Goal: Information Seeking & Learning: Check status

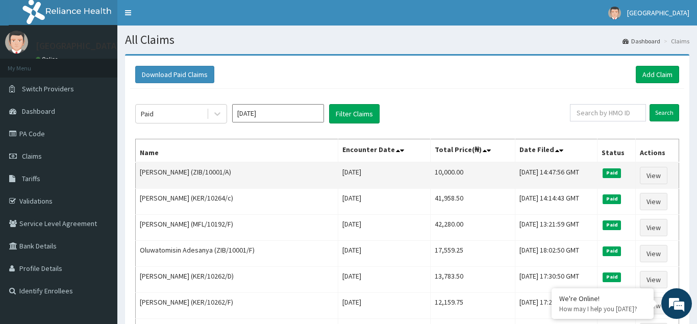
click at [359, 188] on td "[DATE]" at bounding box center [384, 175] width 92 height 27
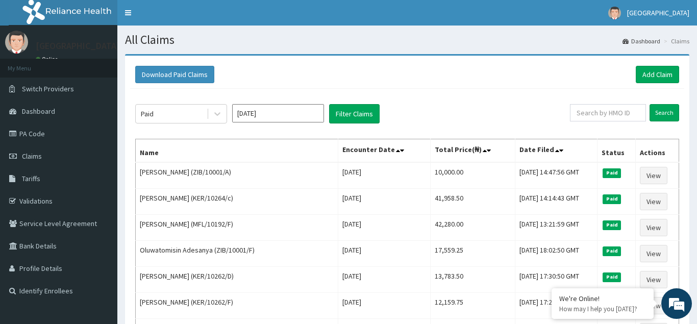
click at [410, 112] on div "Paid Jun 2025 Filter Claims" at bounding box center [352, 113] width 435 height 19
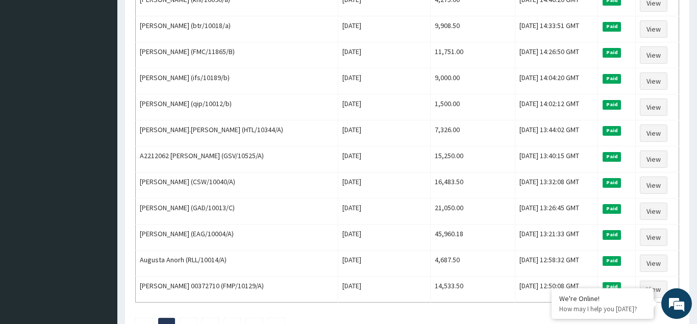
scroll to position [1243, 0]
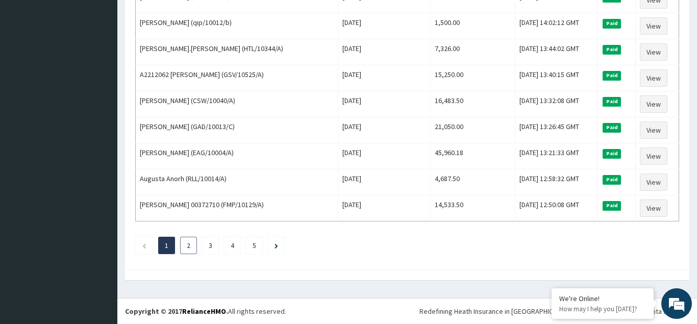
click at [189, 248] on link "2" at bounding box center [189, 245] width 4 height 9
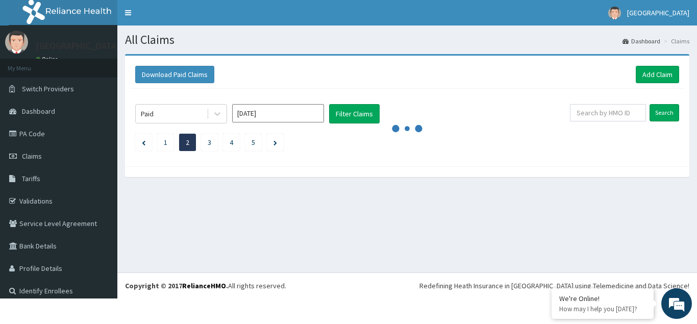
scroll to position [0, 0]
click at [31, 156] on span "Claims" at bounding box center [32, 156] width 20 height 9
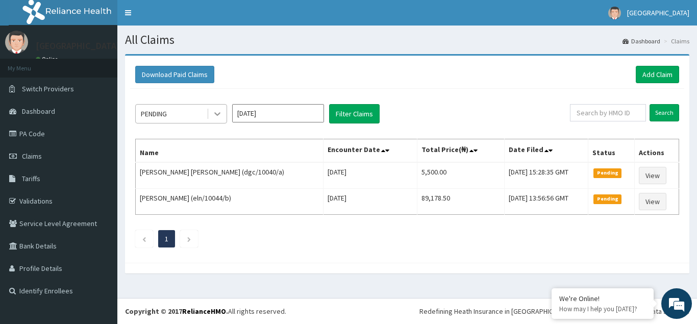
click at [220, 116] on icon at bounding box center [217, 114] width 10 height 10
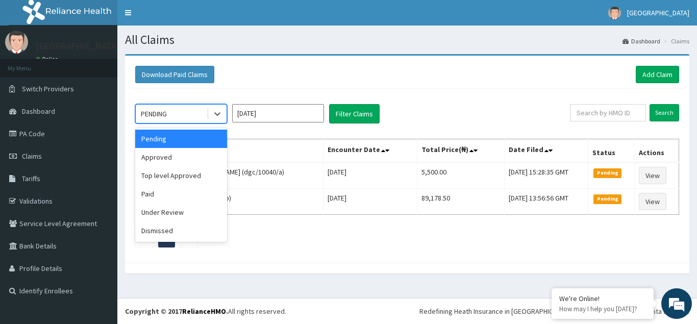
click at [283, 112] on input "Aug 2025" at bounding box center [278, 113] width 92 height 18
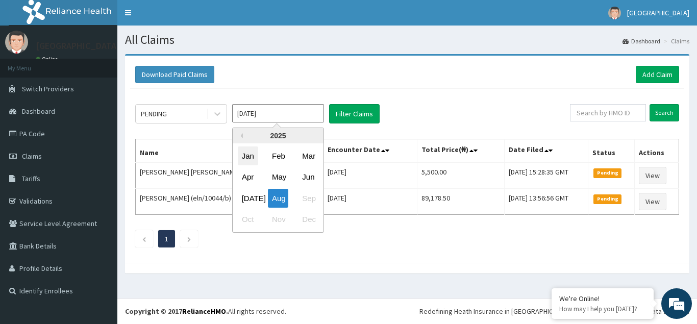
click at [249, 156] on div "Jan" at bounding box center [248, 155] width 20 height 19
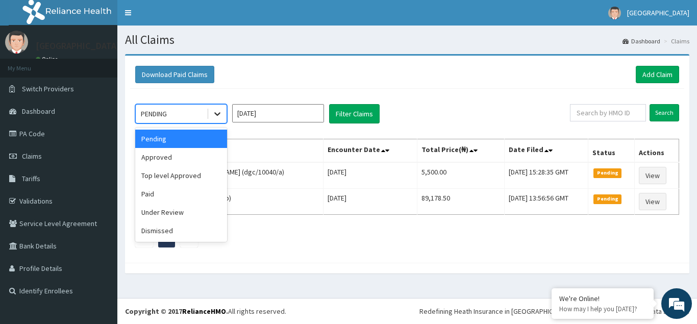
click at [217, 118] on icon at bounding box center [217, 114] width 10 height 10
click at [143, 191] on div "Paid" at bounding box center [181, 194] width 92 height 18
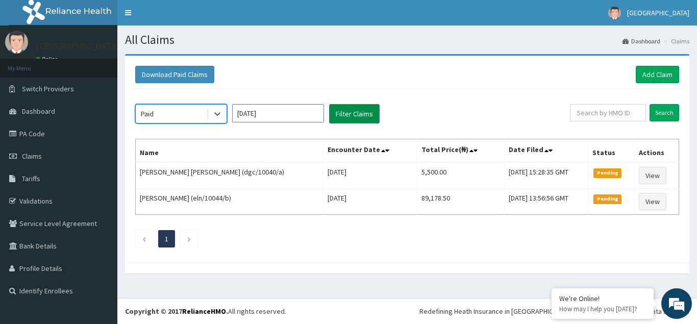
click at [350, 112] on button "Filter Claims" at bounding box center [354, 113] width 51 height 19
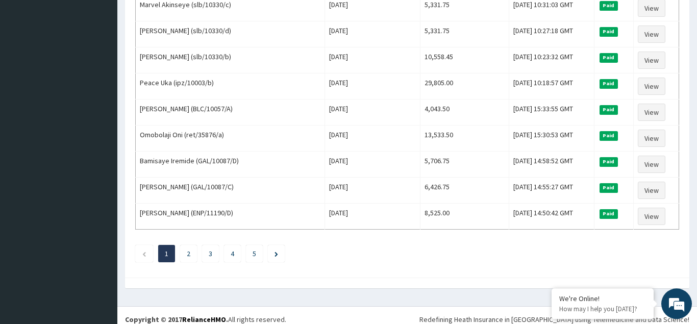
scroll to position [1243, 0]
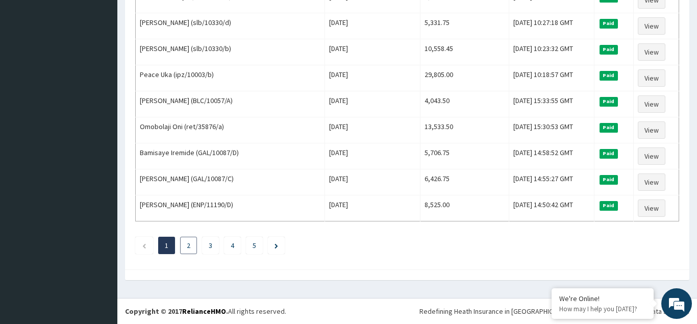
click at [191, 248] on li "2" at bounding box center [188, 245] width 17 height 17
click at [190, 244] on link "2" at bounding box center [189, 245] width 4 height 9
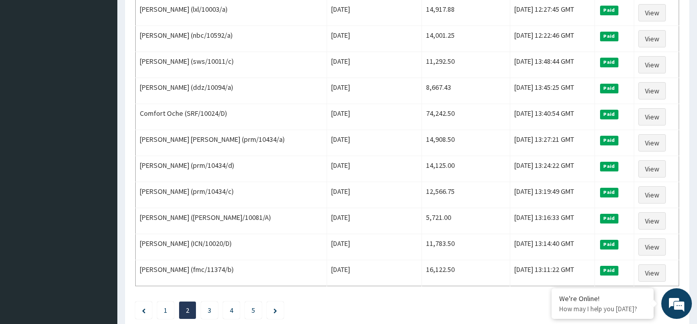
scroll to position [1197, 0]
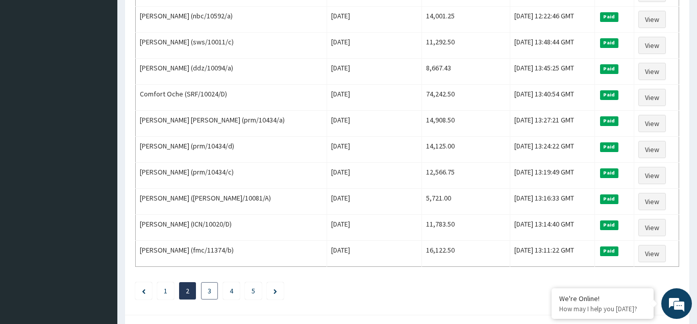
click at [209, 291] on link "3" at bounding box center [210, 290] width 4 height 9
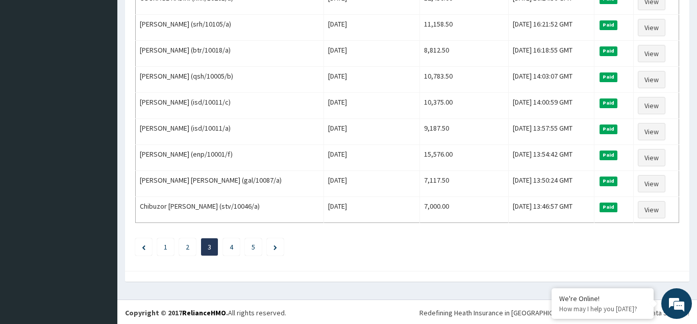
scroll to position [1243, 0]
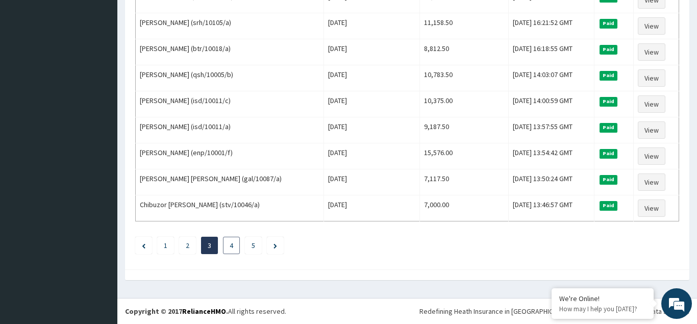
click at [230, 248] on link "4" at bounding box center [232, 245] width 4 height 9
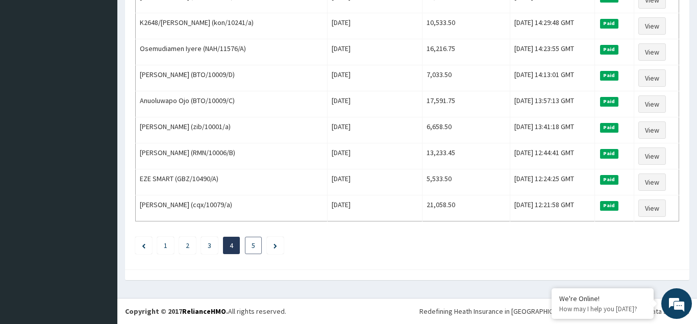
click at [255, 245] on li "5" at bounding box center [253, 245] width 17 height 17
click at [253, 245] on link "5" at bounding box center [254, 245] width 4 height 9
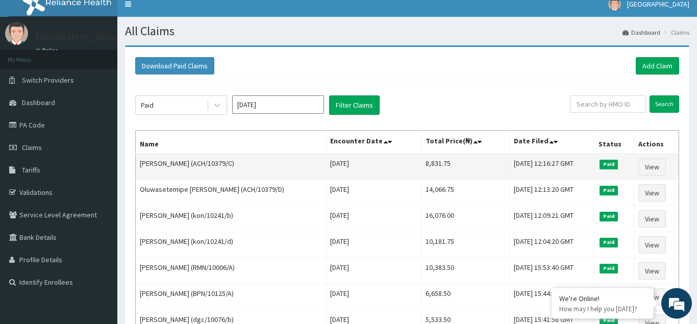
scroll to position [0, 0]
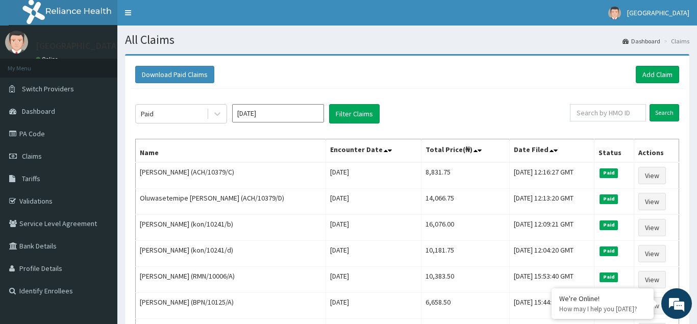
click at [311, 114] on input "Jan 2025" at bounding box center [278, 113] width 92 height 18
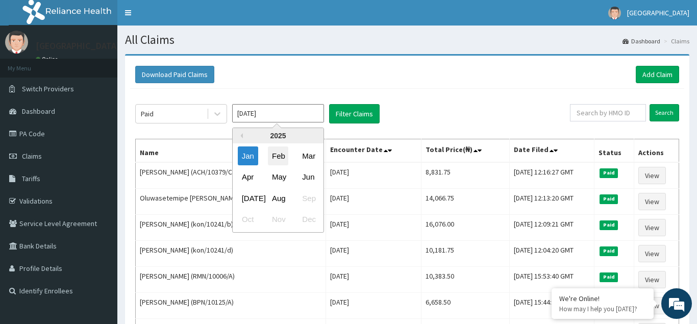
click at [281, 160] on div "Feb" at bounding box center [278, 155] width 20 height 19
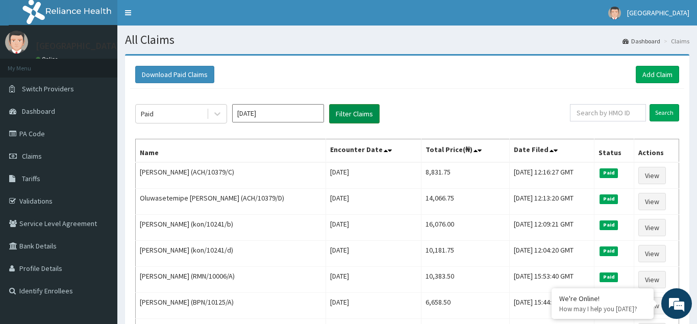
click at [348, 115] on button "Filter Claims" at bounding box center [354, 113] width 51 height 19
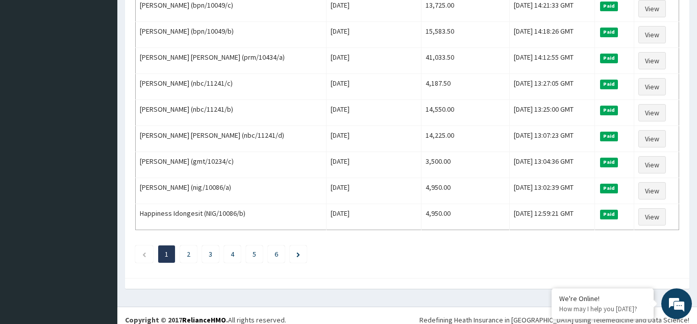
scroll to position [1243, 0]
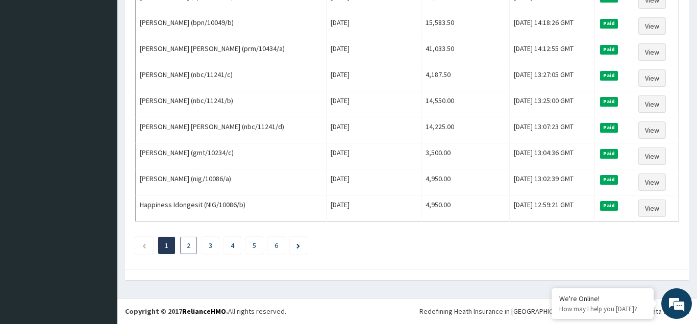
click at [188, 245] on li "2" at bounding box center [188, 245] width 17 height 17
click at [190, 244] on link "2" at bounding box center [189, 245] width 4 height 9
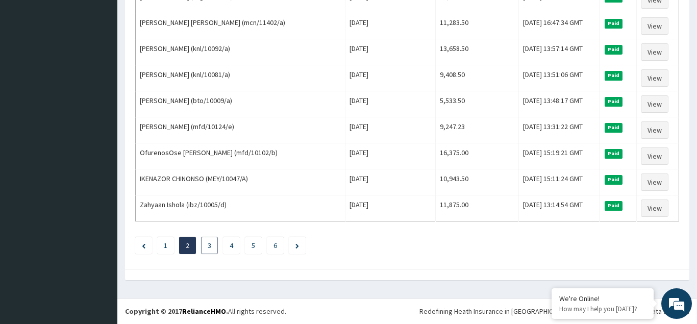
click at [211, 245] on link "3" at bounding box center [210, 245] width 4 height 9
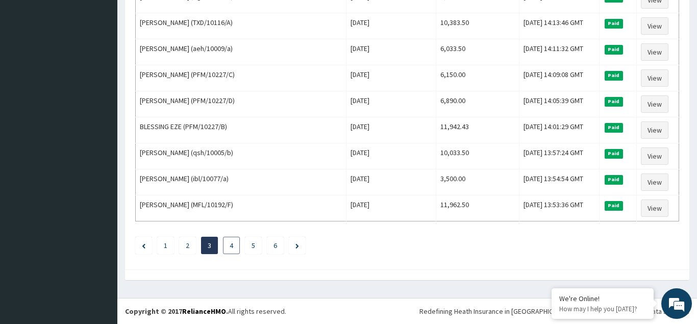
click at [230, 244] on link "4" at bounding box center [232, 245] width 4 height 9
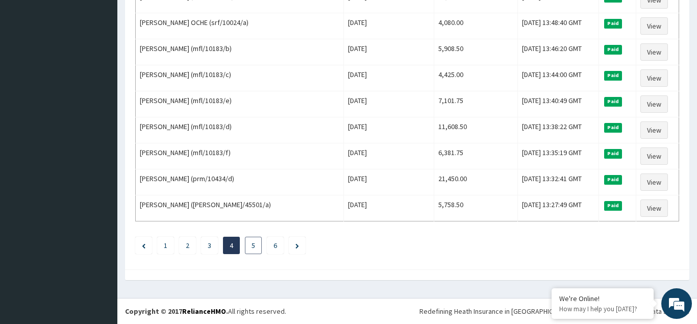
click at [252, 247] on link "5" at bounding box center [254, 245] width 4 height 9
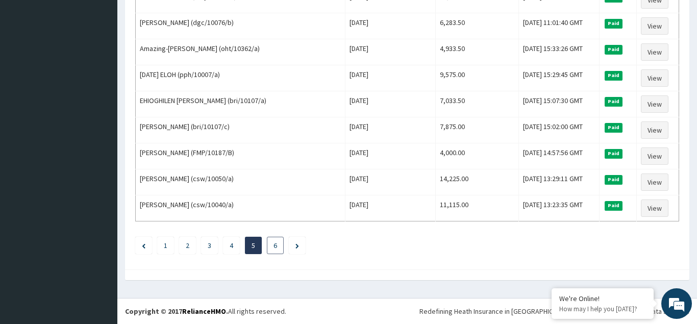
click at [277, 247] on link "6" at bounding box center [276, 245] width 4 height 9
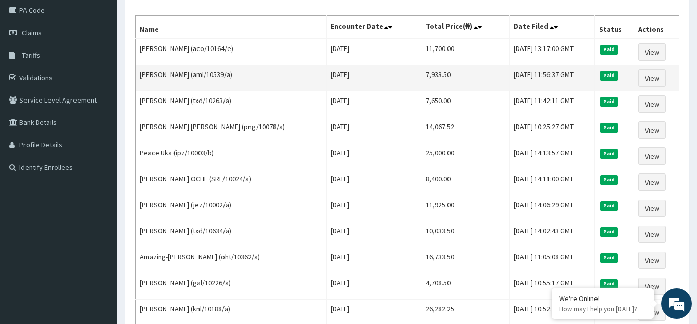
scroll to position [0, 0]
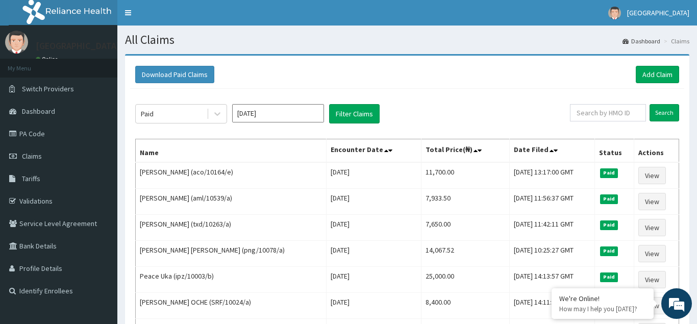
click at [282, 113] on input "Feb 2025" at bounding box center [278, 113] width 92 height 18
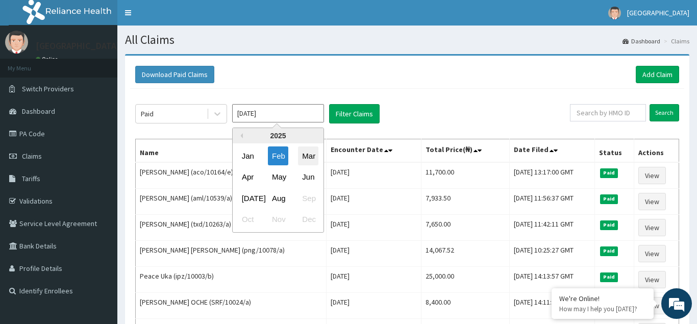
click at [306, 157] on div "Mar" at bounding box center [308, 155] width 20 height 19
type input "Mar 2025"
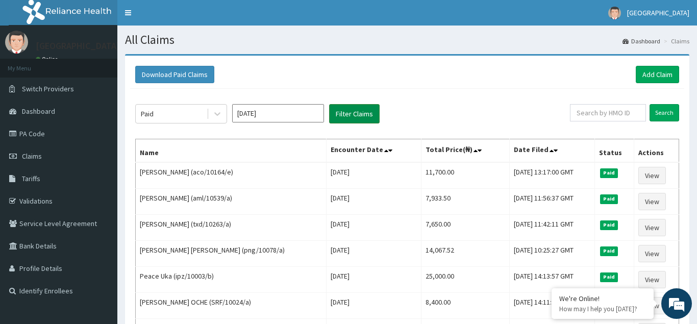
click at [351, 113] on button "Filter Claims" at bounding box center [354, 113] width 51 height 19
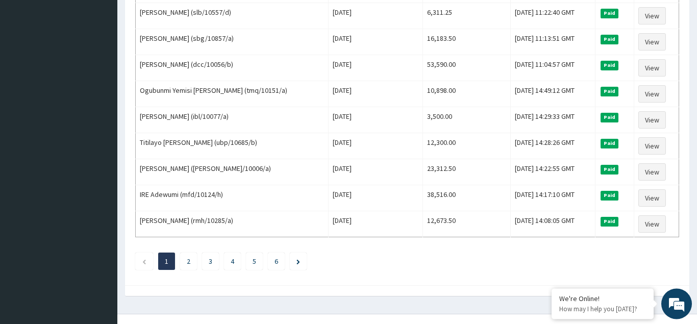
scroll to position [1243, 0]
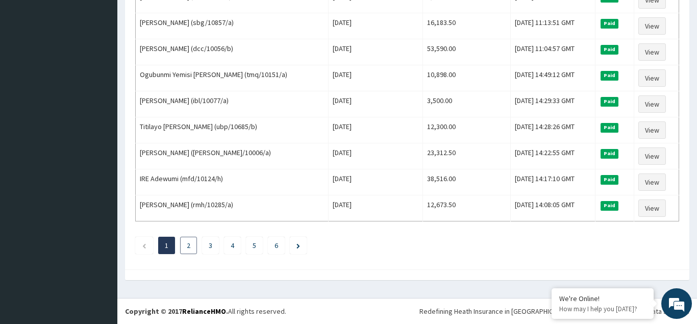
click at [190, 244] on link "2" at bounding box center [189, 245] width 4 height 9
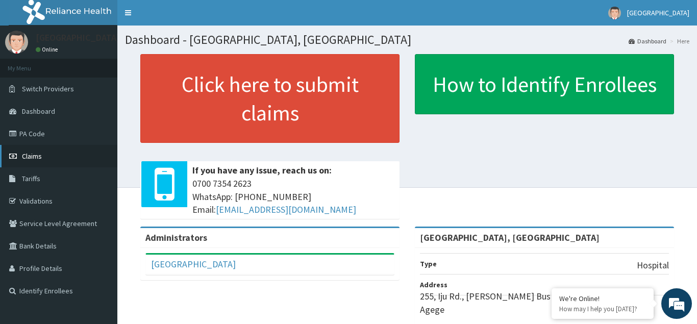
click at [39, 158] on span "Claims" at bounding box center [32, 156] width 20 height 9
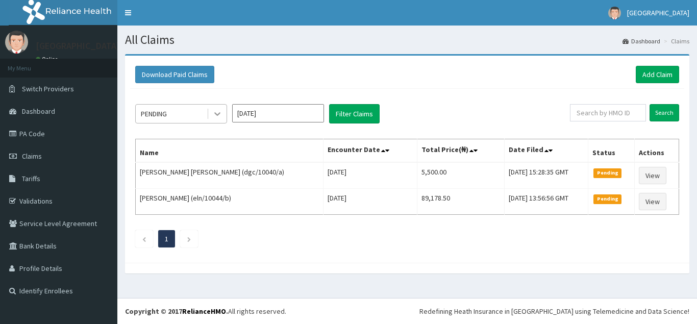
click at [218, 118] on icon at bounding box center [217, 114] width 10 height 10
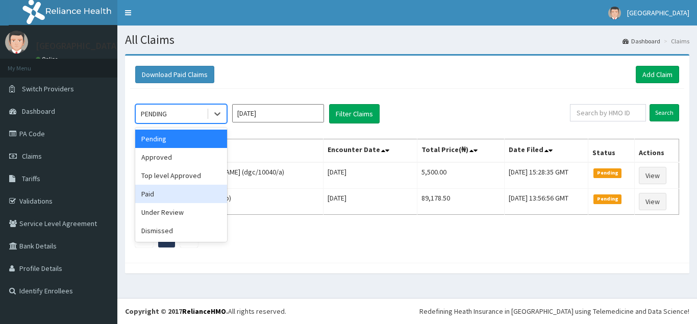
click at [152, 200] on div "Paid" at bounding box center [181, 194] width 92 height 18
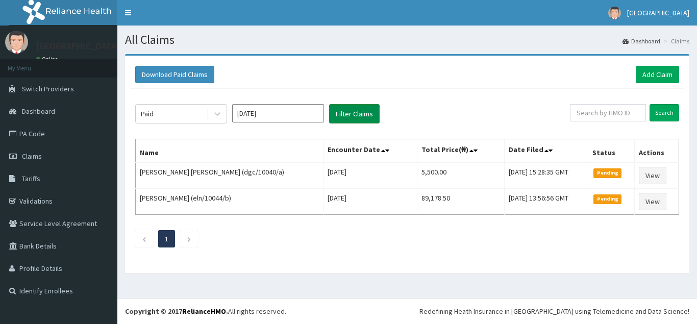
click at [350, 117] on button "Filter Claims" at bounding box center [354, 113] width 51 height 19
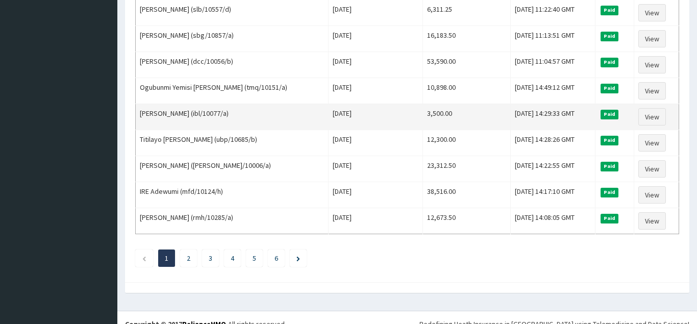
scroll to position [1243, 0]
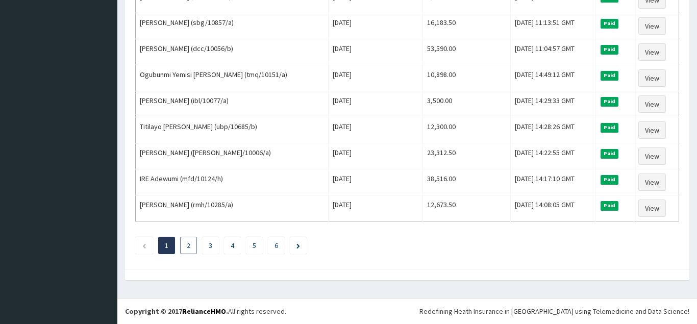
click at [189, 248] on link "2" at bounding box center [189, 245] width 4 height 9
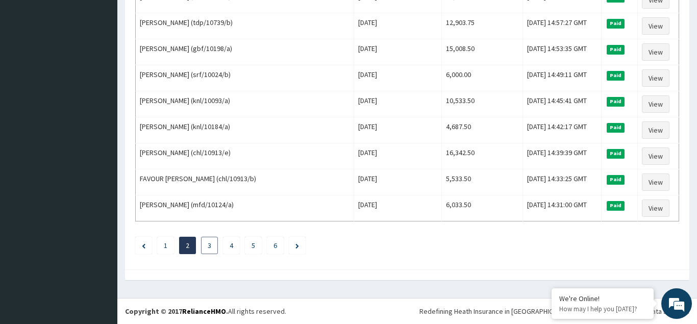
click at [213, 247] on li "3" at bounding box center [209, 245] width 17 height 17
click at [208, 247] on link "3" at bounding box center [210, 245] width 4 height 9
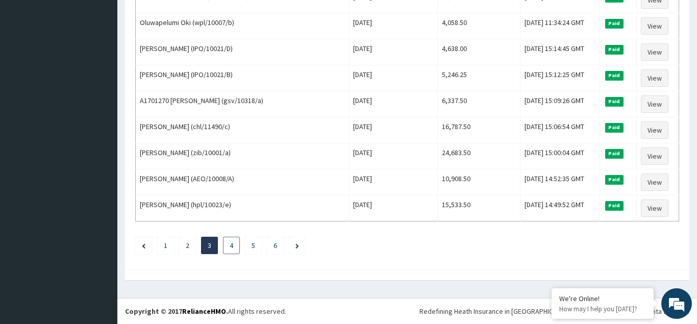
click at [233, 246] on li "4" at bounding box center [231, 245] width 17 height 17
click at [233, 245] on link "4" at bounding box center [232, 245] width 4 height 9
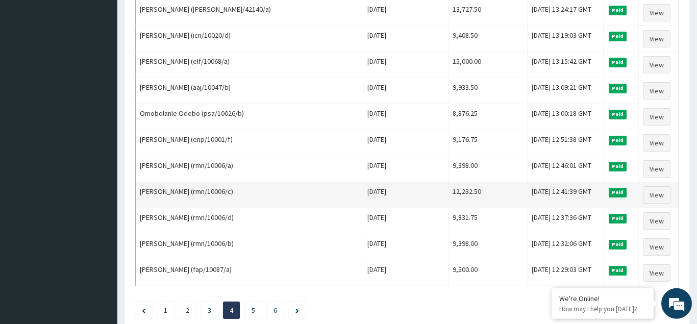
scroll to position [1197, 0]
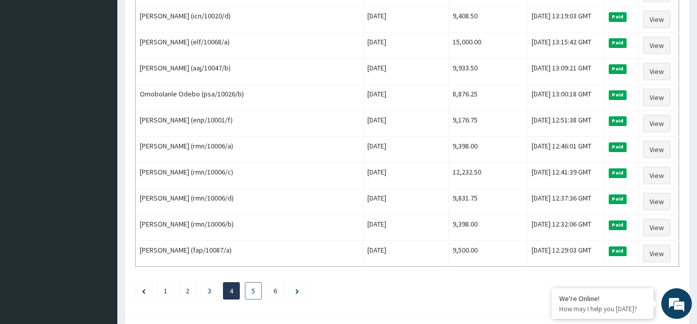
click at [252, 291] on link "5" at bounding box center [254, 290] width 4 height 9
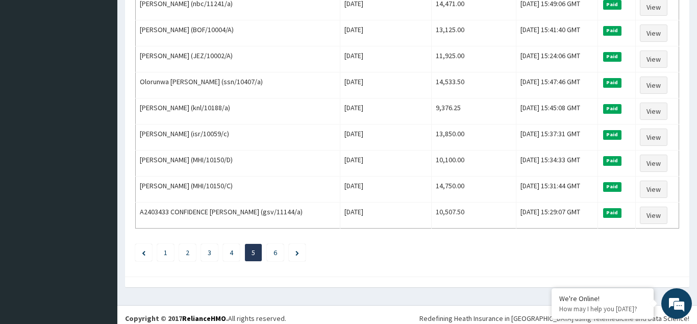
scroll to position [1243, 0]
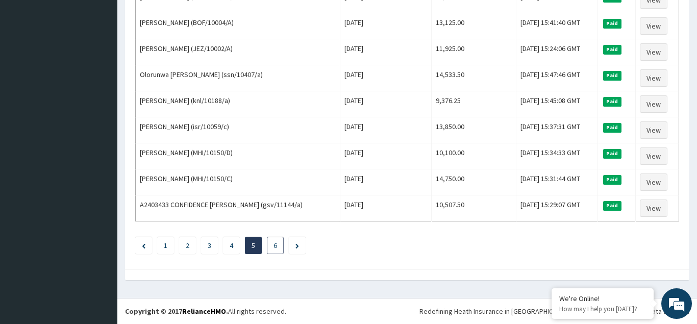
click at [275, 246] on link "6" at bounding box center [276, 245] width 4 height 9
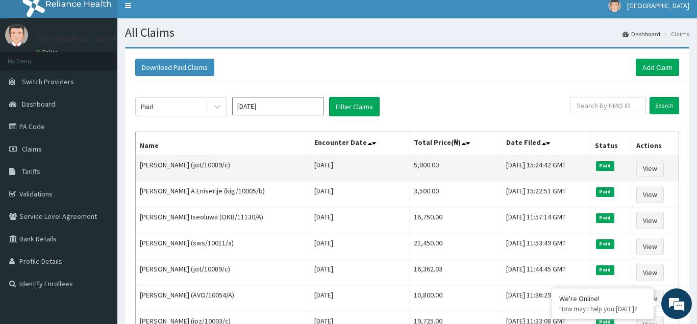
scroll to position [0, 0]
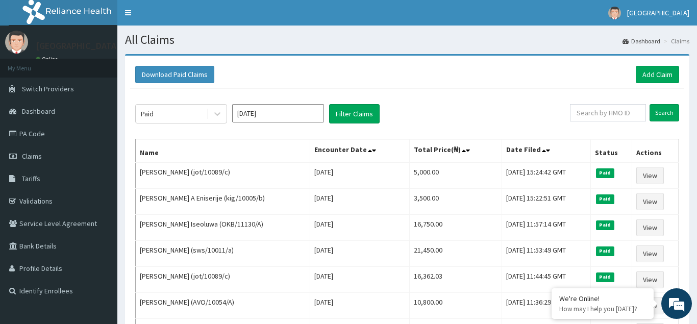
click at [285, 112] on input "Mar 2025" at bounding box center [278, 113] width 92 height 18
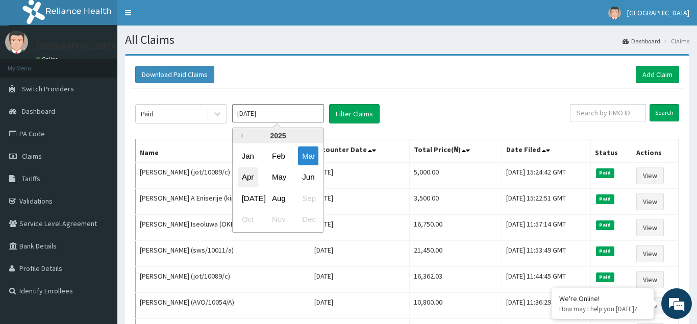
click at [248, 176] on div "Apr" at bounding box center [248, 177] width 20 height 19
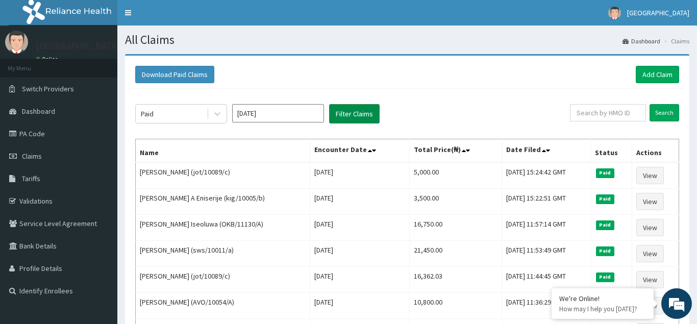
click at [354, 114] on button "Filter Claims" at bounding box center [354, 113] width 51 height 19
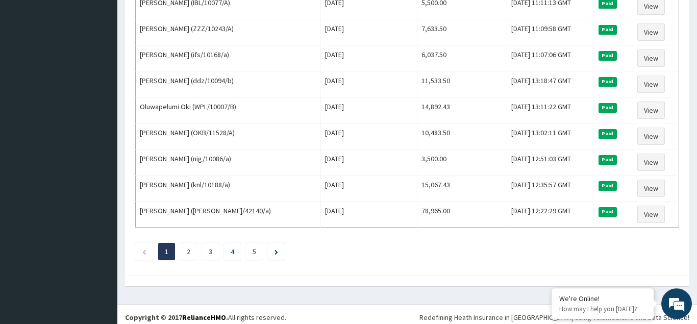
scroll to position [1243, 0]
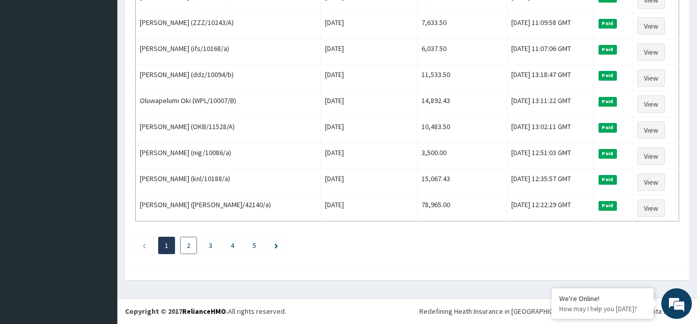
click at [191, 248] on li "2" at bounding box center [188, 245] width 17 height 17
click at [190, 247] on link "2" at bounding box center [189, 245] width 4 height 9
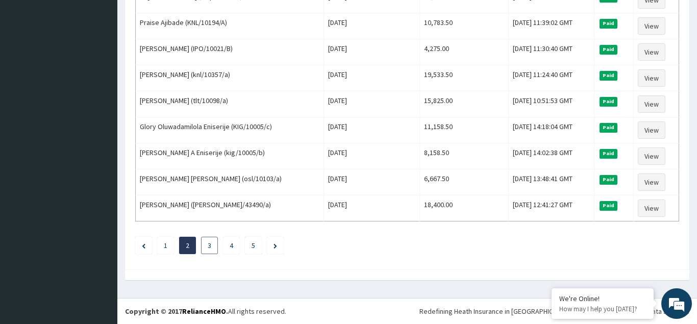
click at [209, 247] on link "3" at bounding box center [210, 245] width 4 height 9
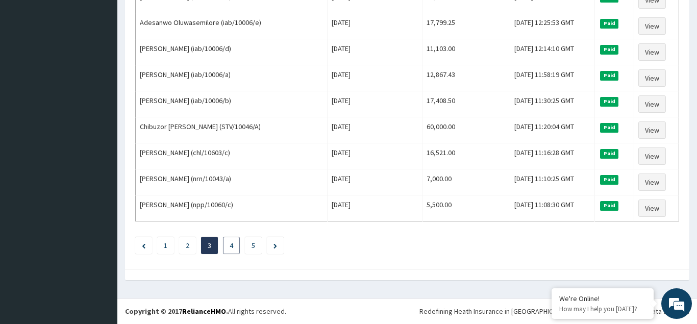
click at [232, 244] on link "4" at bounding box center [232, 245] width 4 height 9
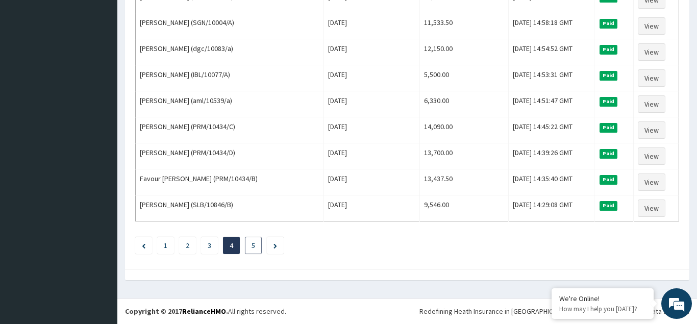
click at [255, 247] on li "5" at bounding box center [253, 245] width 17 height 17
click at [254, 245] on link "5" at bounding box center [254, 245] width 4 height 9
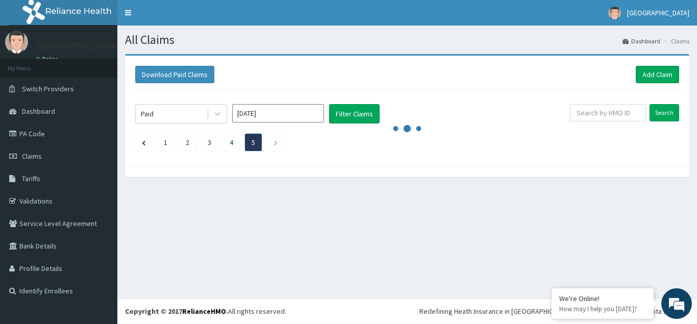
scroll to position [0, 0]
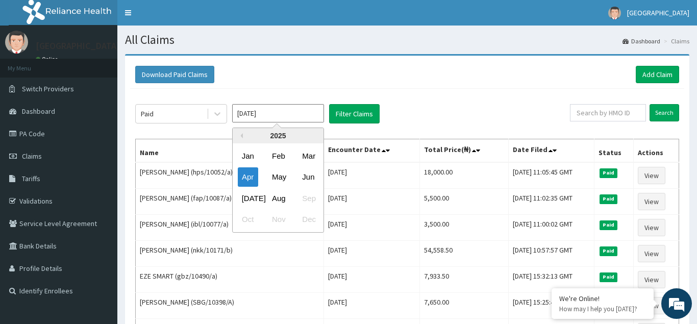
click at [286, 111] on input "Apr 2025" at bounding box center [278, 113] width 92 height 18
click at [310, 177] on div "Jun" at bounding box center [308, 177] width 20 height 19
type input "Jun 2025"
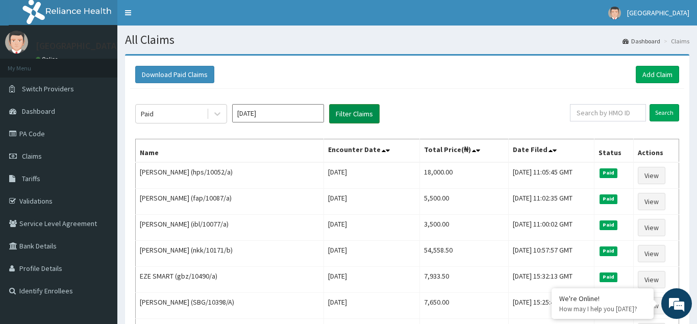
click at [359, 114] on button "Filter Claims" at bounding box center [354, 113] width 51 height 19
click at [349, 113] on button "Filter Claims" at bounding box center [354, 113] width 51 height 19
click at [37, 158] on span "Claims" at bounding box center [32, 156] width 20 height 9
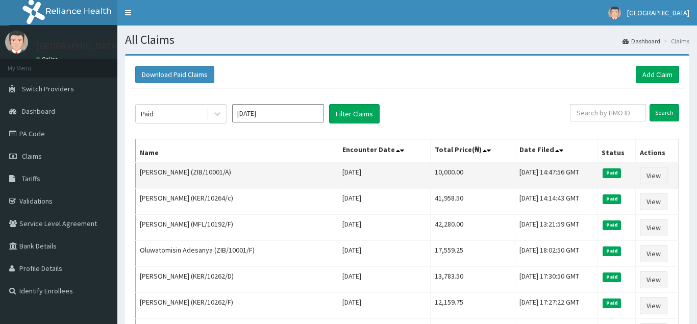
scroll to position [55, 0]
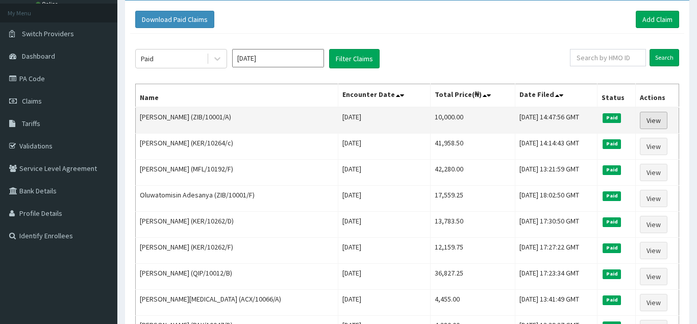
click at [656, 120] on link "View" at bounding box center [654, 120] width 28 height 17
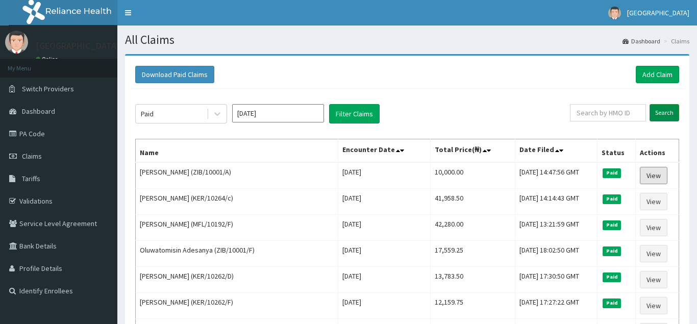
scroll to position [0, 0]
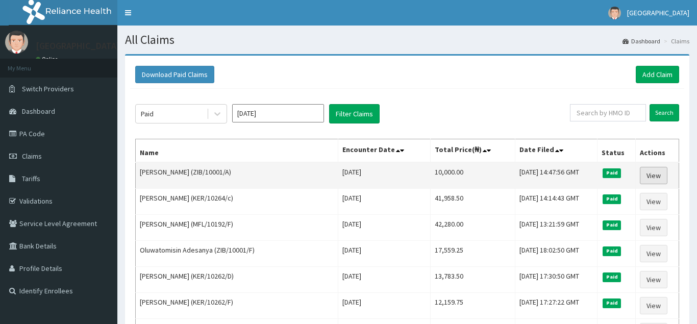
click at [655, 175] on link "View" at bounding box center [654, 175] width 28 height 17
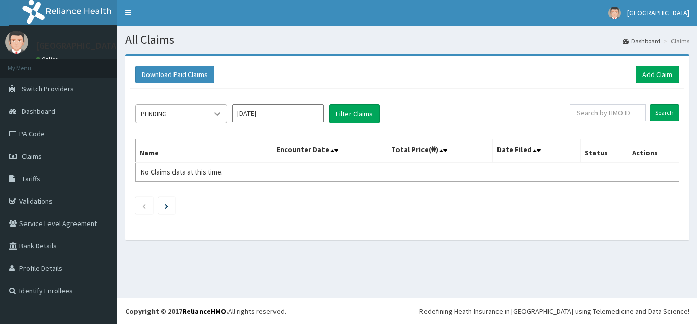
click at [215, 115] on icon at bounding box center [217, 114] width 10 height 10
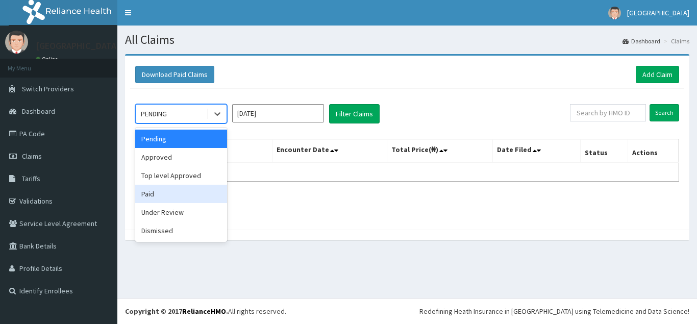
click at [153, 196] on div "Paid" at bounding box center [181, 194] width 92 height 18
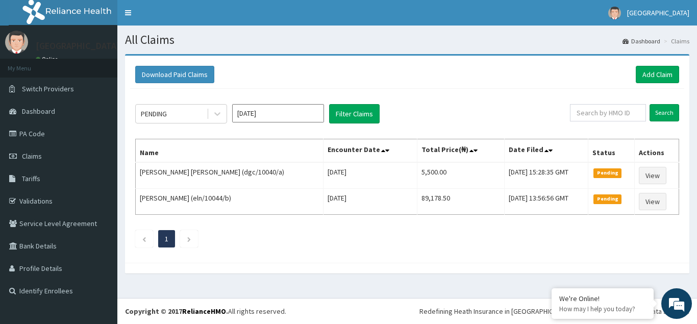
click at [284, 116] on input "Aug 2025" at bounding box center [278, 113] width 92 height 18
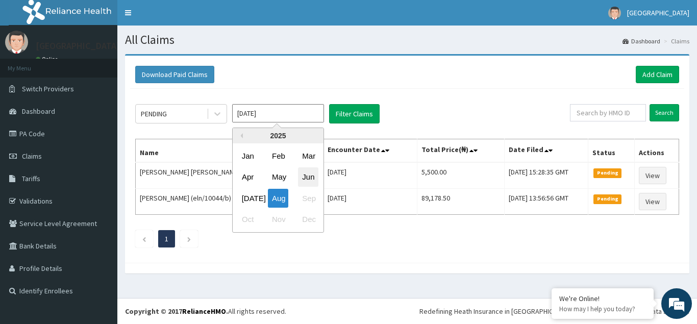
click at [315, 179] on div "Jun" at bounding box center [308, 177] width 20 height 19
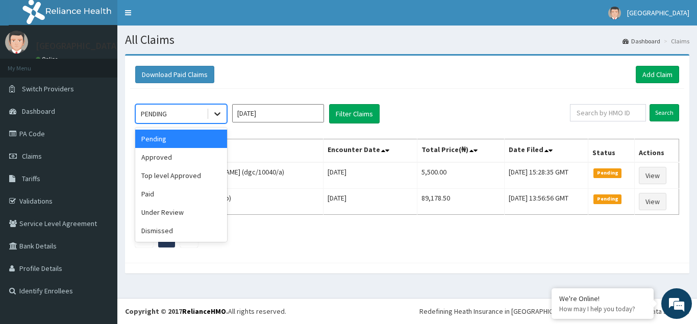
click at [216, 115] on icon at bounding box center [217, 114] width 10 height 10
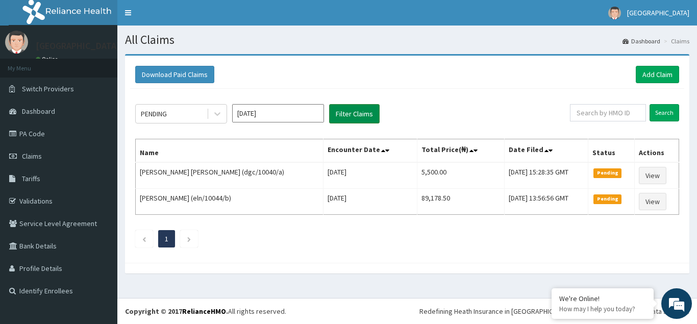
click at [352, 114] on button "Filter Claims" at bounding box center [354, 113] width 51 height 19
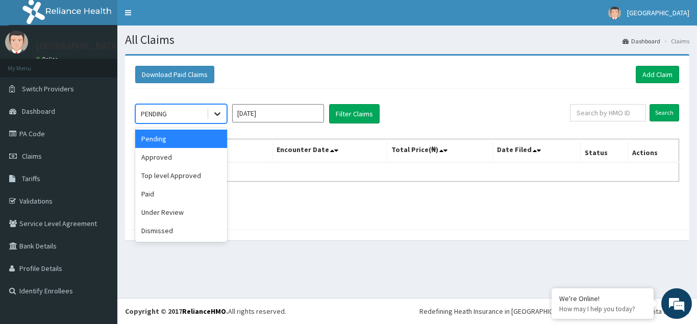
click at [218, 114] on icon at bounding box center [217, 115] width 6 height 4
click at [174, 157] on div "Approved" at bounding box center [181, 157] width 92 height 18
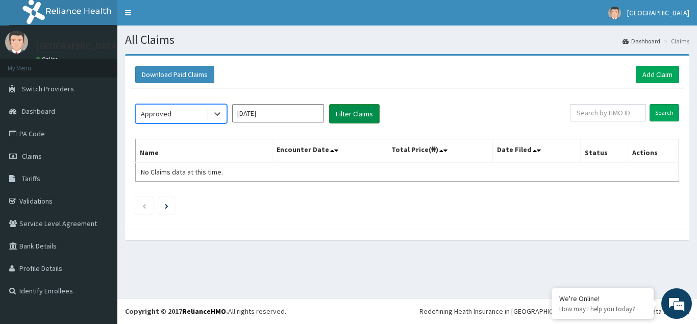
click at [350, 110] on button "Filter Claims" at bounding box center [354, 113] width 51 height 19
click at [222, 117] on icon at bounding box center [217, 114] width 10 height 10
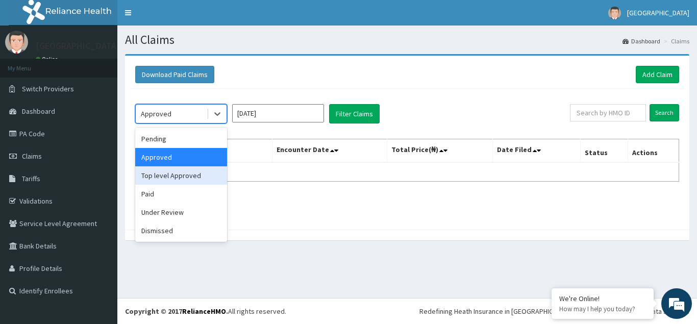
click at [166, 179] on div "Top level Approved" at bounding box center [181, 175] width 92 height 18
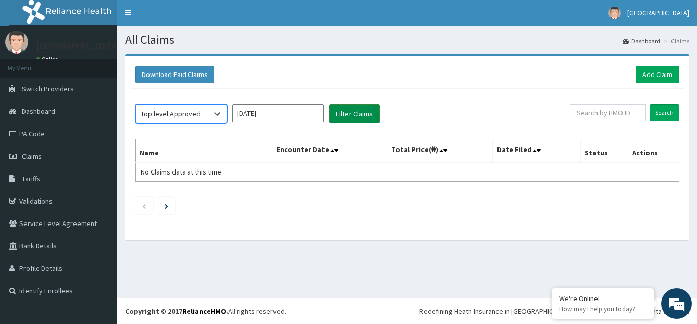
click at [335, 114] on button "Filter Claims" at bounding box center [354, 113] width 51 height 19
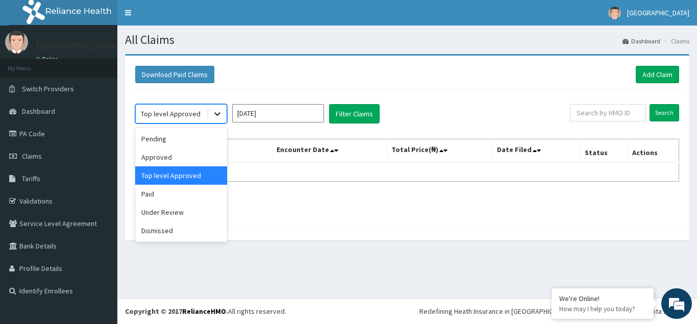
click at [218, 115] on icon at bounding box center [217, 115] width 6 height 4
click at [176, 209] on div "Under Review" at bounding box center [181, 212] width 92 height 18
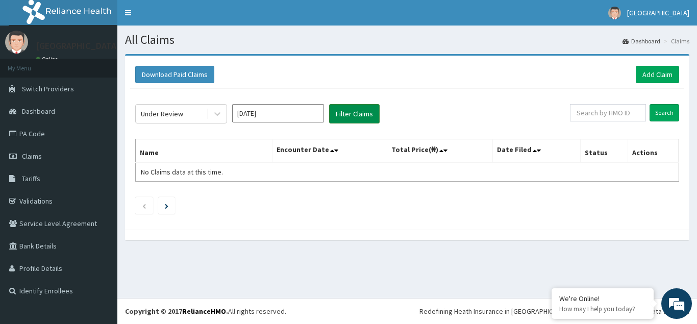
click at [355, 116] on button "Filter Claims" at bounding box center [354, 113] width 51 height 19
click at [215, 116] on icon at bounding box center [217, 114] width 10 height 10
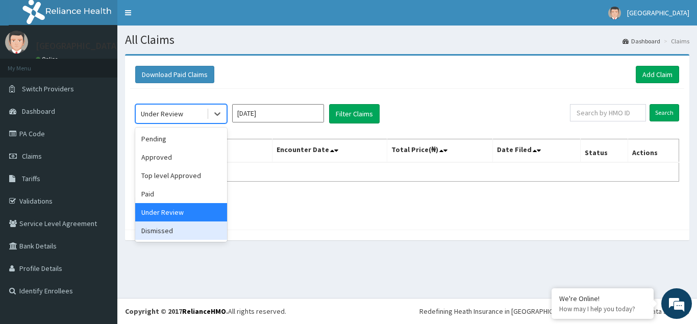
click at [166, 234] on div "Dismissed" at bounding box center [181, 231] width 92 height 18
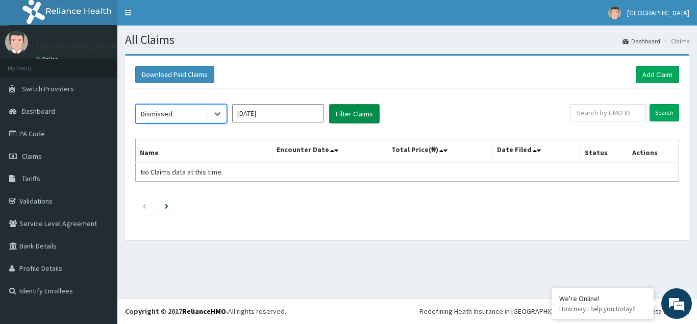
click at [353, 118] on button "Filter Claims" at bounding box center [354, 113] width 51 height 19
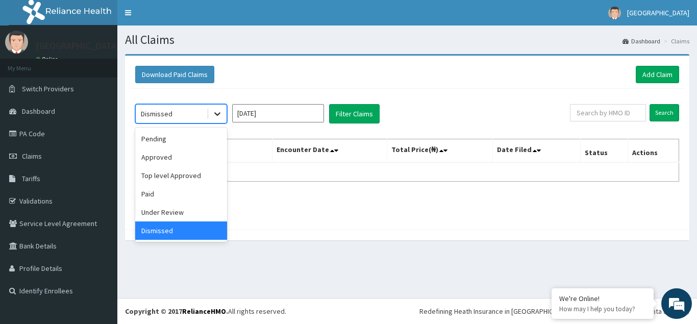
click at [218, 116] on icon at bounding box center [217, 114] width 10 height 10
click at [158, 197] on div "Paid" at bounding box center [181, 194] width 92 height 18
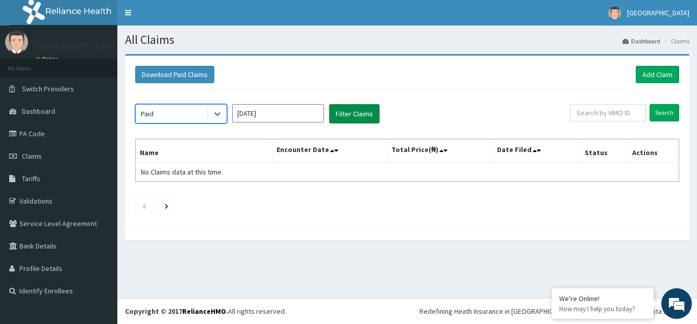
click at [358, 112] on button "Filter Claims" at bounding box center [354, 113] width 51 height 19
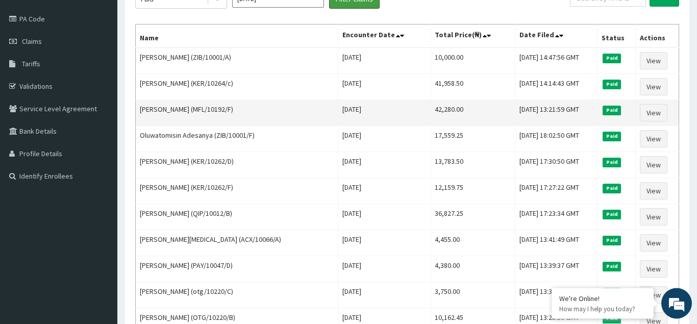
scroll to position [97, 0]
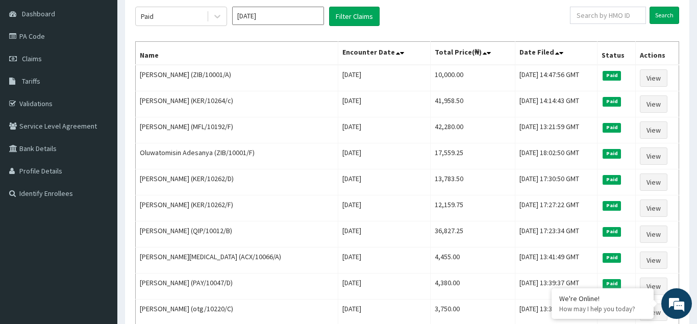
click at [276, 14] on input "Jun 2025" at bounding box center [278, 16] width 92 height 18
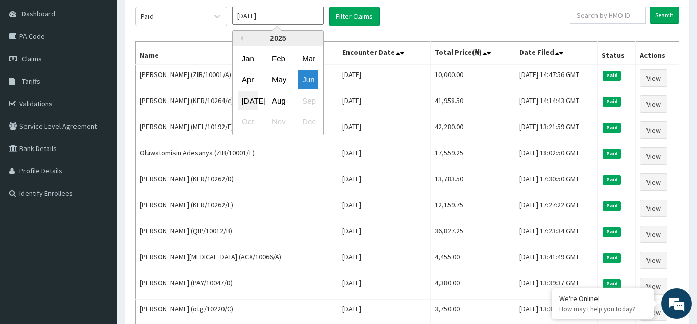
click at [248, 99] on div "Jul" at bounding box center [248, 100] width 20 height 19
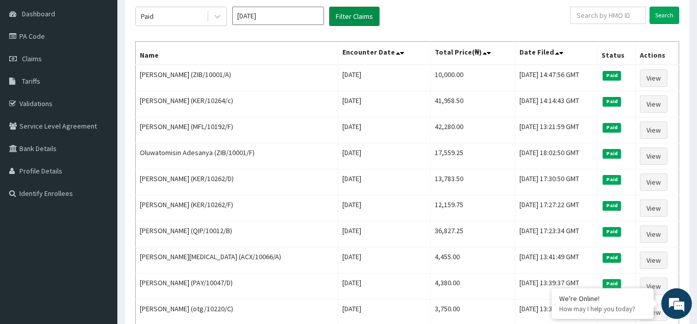
click at [360, 18] on button "Filter Claims" at bounding box center [354, 16] width 51 height 19
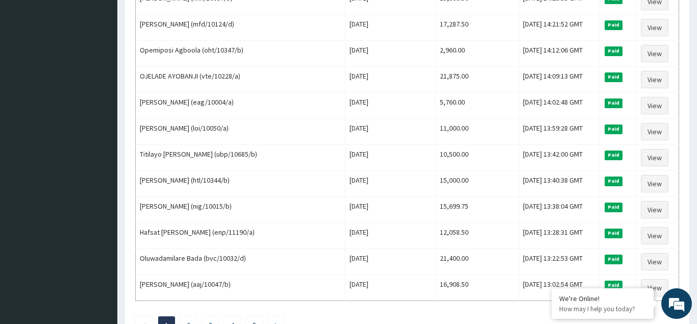
scroll to position [1243, 0]
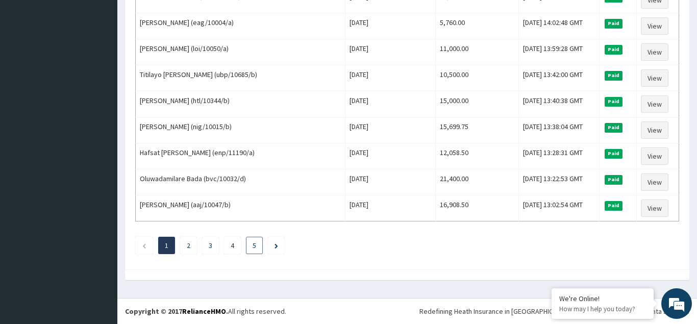
click at [256, 247] on link "5" at bounding box center [255, 245] width 4 height 9
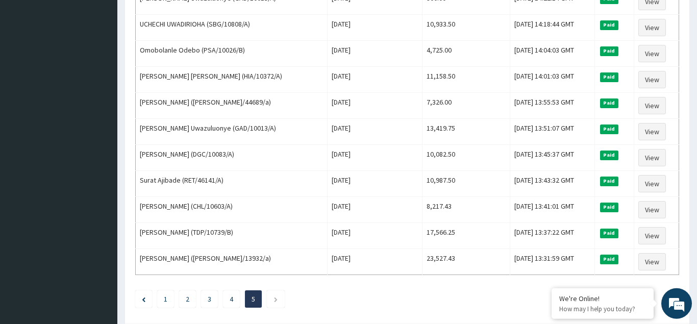
scroll to position [1197, 0]
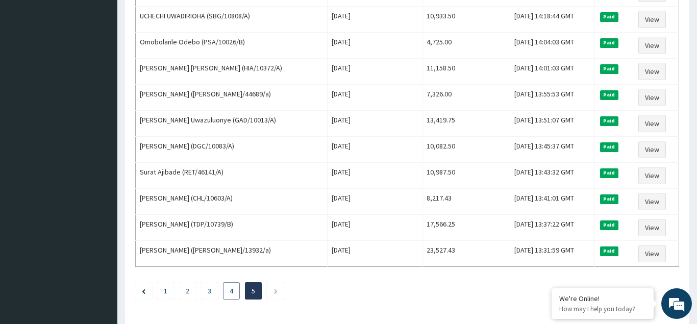
click at [231, 291] on link "4" at bounding box center [232, 290] width 4 height 9
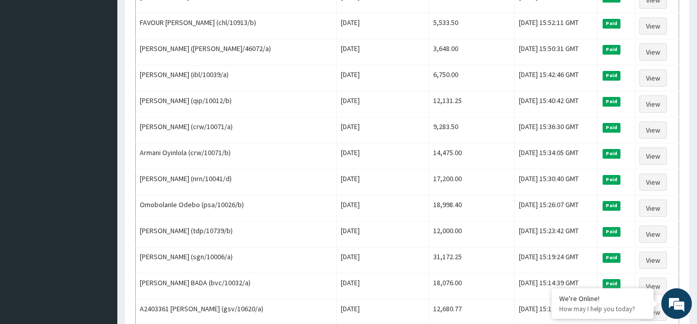
scroll to position [45, 0]
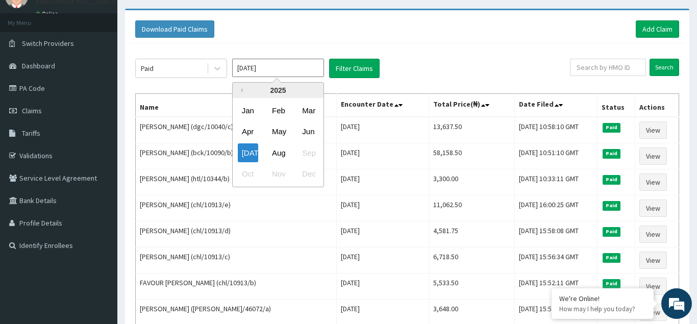
click at [268, 69] on input "Jul 2025" at bounding box center [278, 68] width 92 height 18
click at [311, 134] on div "Jun" at bounding box center [308, 131] width 20 height 19
type input "Jun 2025"
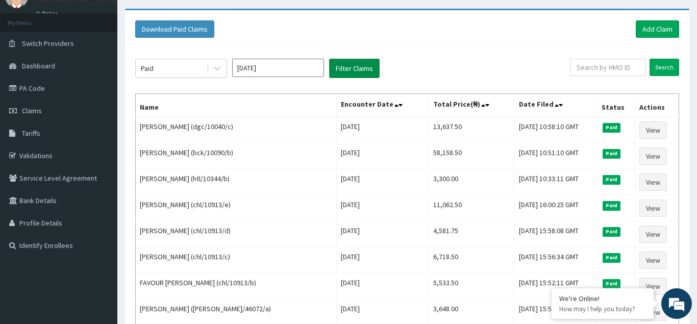
click at [347, 72] on button "Filter Claims" at bounding box center [354, 68] width 51 height 19
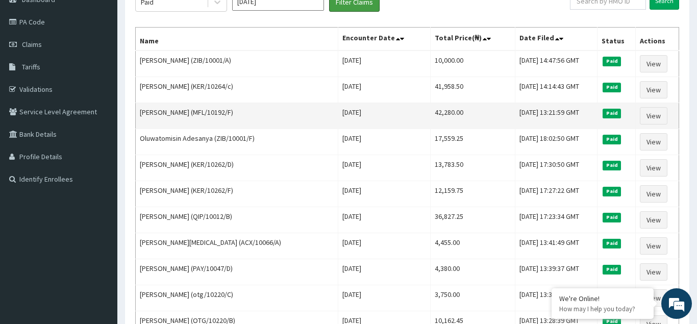
scroll to position [150, 0]
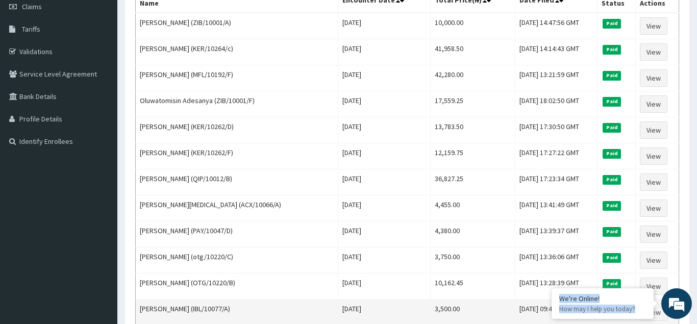
click at [434, 305] on td "3,500.00" at bounding box center [472, 313] width 85 height 26
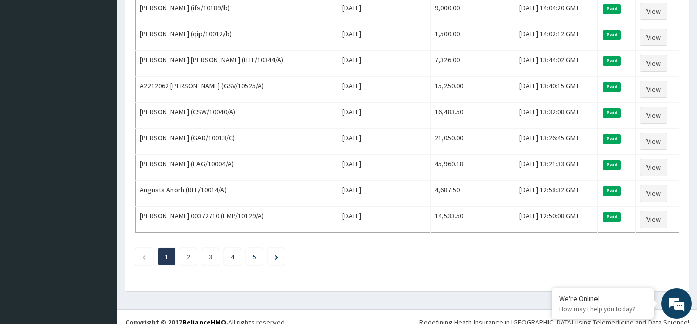
scroll to position [1243, 0]
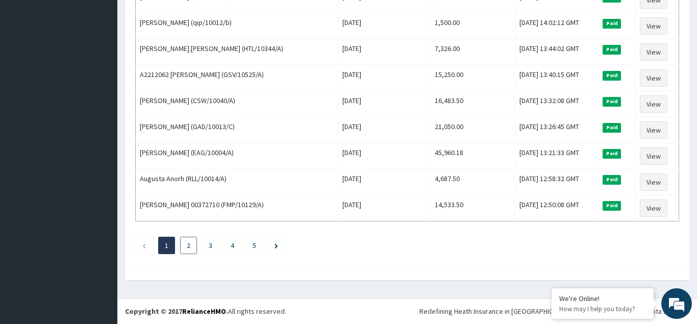
click at [184, 244] on li "2" at bounding box center [188, 245] width 17 height 17
click at [190, 246] on link "2" at bounding box center [189, 245] width 4 height 9
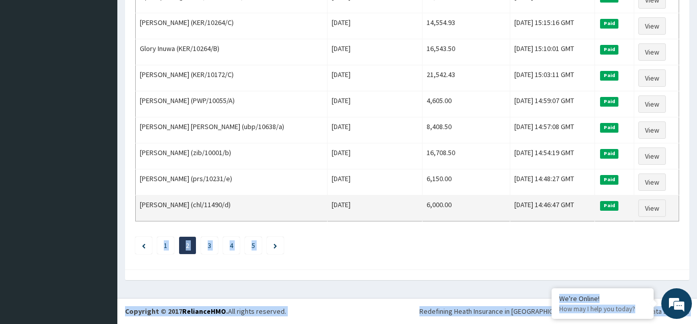
click at [434, 204] on td "6,000.00" at bounding box center [467, 208] width 88 height 26
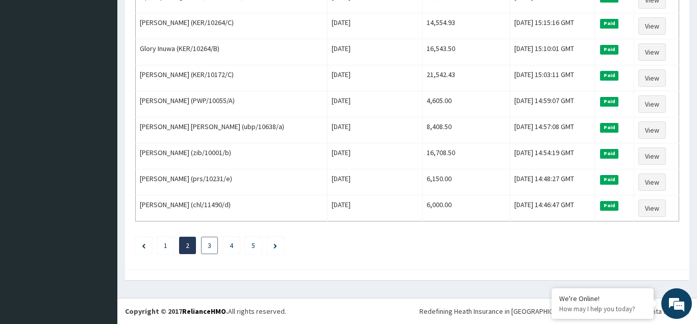
click at [208, 246] on link "3" at bounding box center [210, 245] width 4 height 9
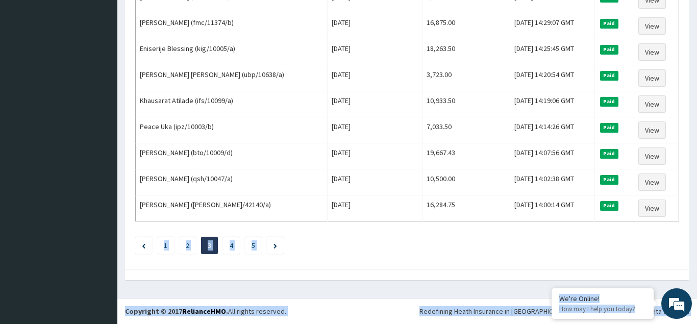
click at [398, 274] on div at bounding box center [407, 274] width 564 height 11
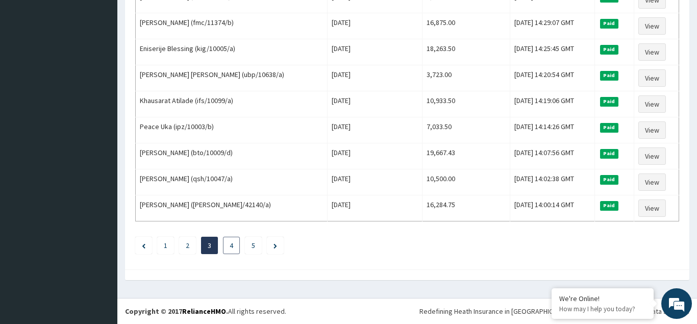
click at [230, 243] on link "4" at bounding box center [232, 245] width 4 height 9
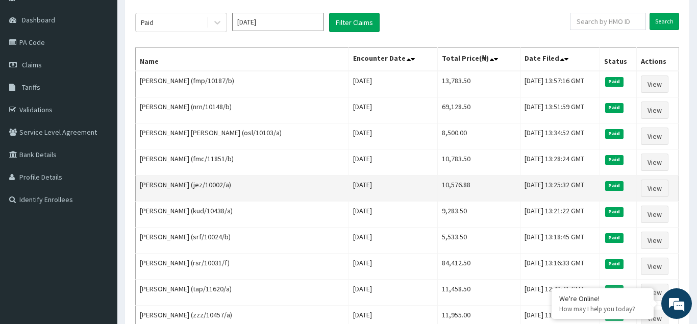
scroll to position [104, 0]
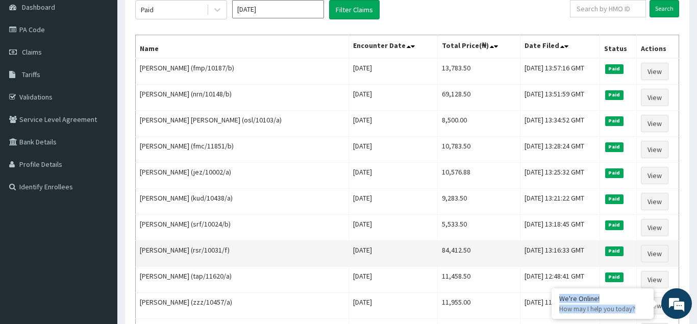
click at [466, 259] on td "84,412.50" at bounding box center [479, 254] width 83 height 26
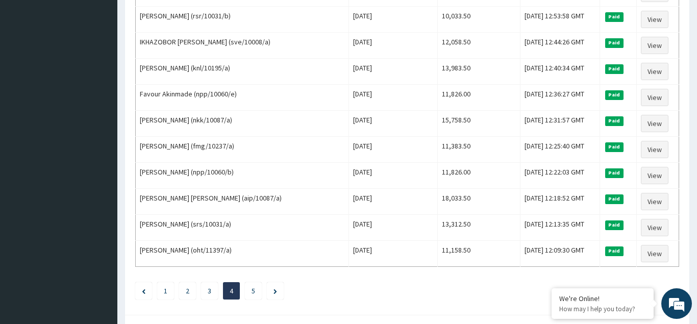
scroll to position [1243, 0]
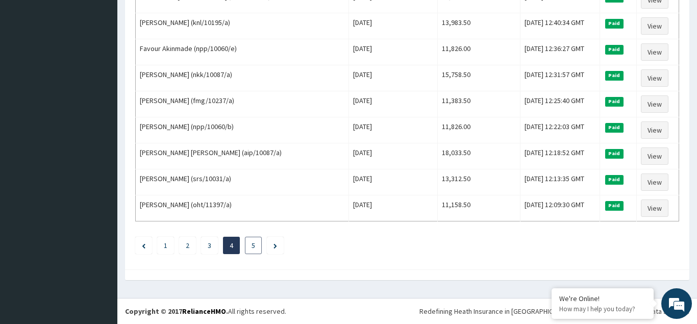
click at [252, 248] on link "5" at bounding box center [254, 245] width 4 height 9
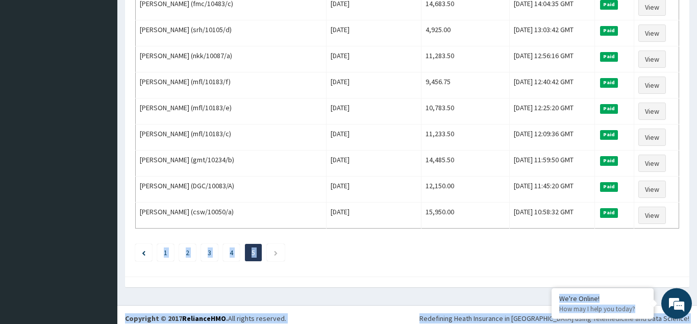
scroll to position [1035, 0]
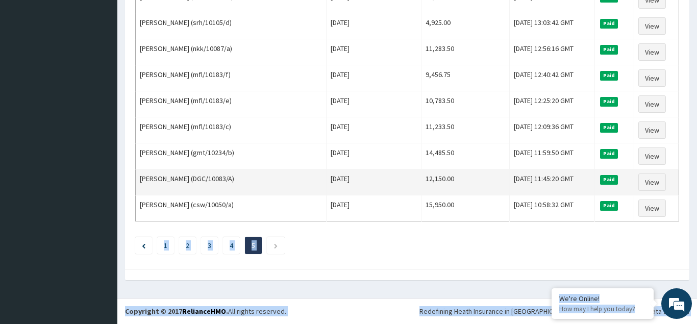
click at [460, 183] on td "12,150.00" at bounding box center [466, 182] width 88 height 26
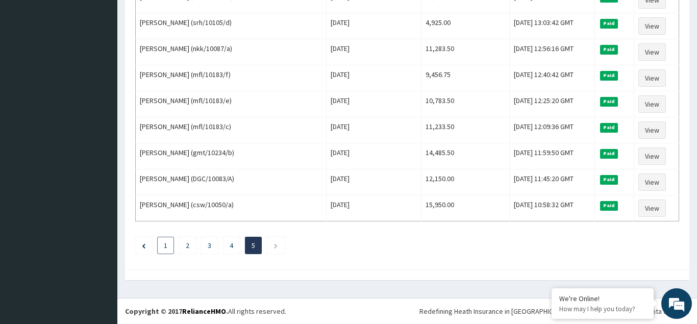
click at [165, 247] on link "1" at bounding box center [166, 245] width 4 height 9
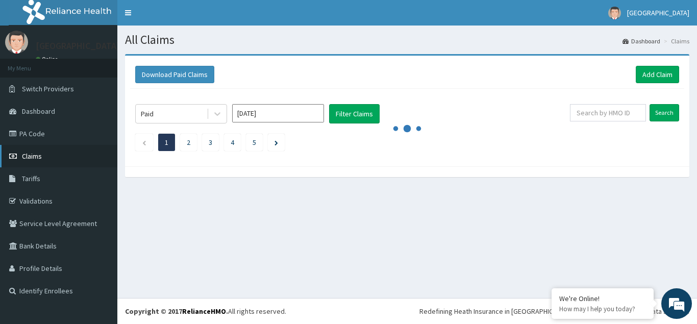
click at [36, 159] on span "Claims" at bounding box center [32, 156] width 20 height 9
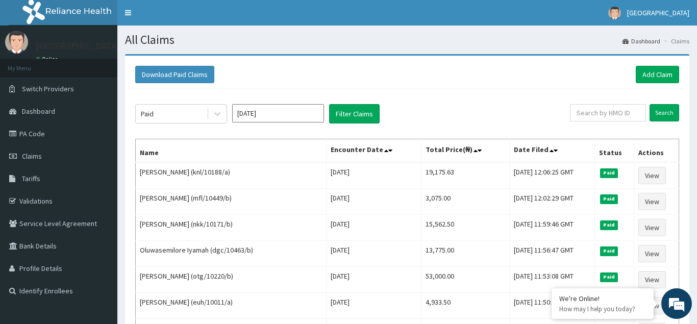
click at [285, 116] on input "Jun 2025" at bounding box center [278, 113] width 92 height 18
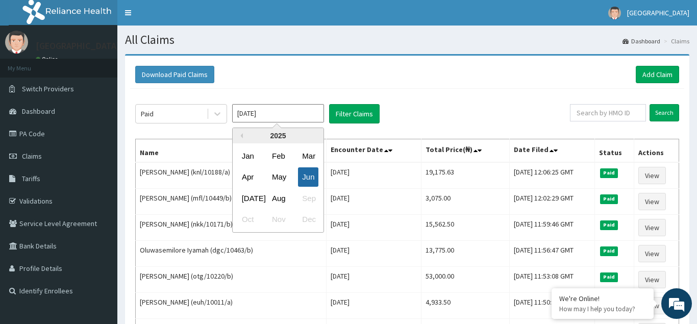
click at [307, 178] on div "Jun" at bounding box center [308, 177] width 20 height 19
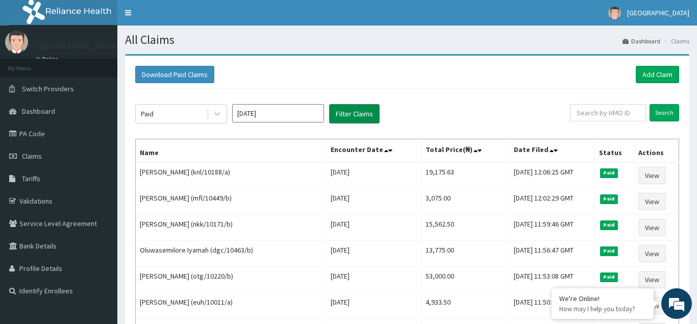
click at [346, 114] on button "Filter Claims" at bounding box center [354, 113] width 51 height 19
click at [346, 113] on button "Filter Claims" at bounding box center [354, 113] width 51 height 19
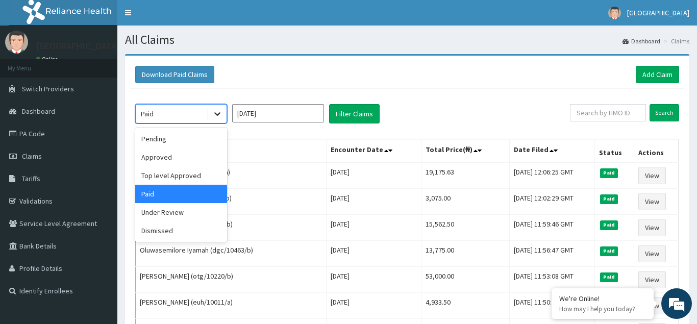
click at [222, 116] on icon at bounding box center [217, 114] width 10 height 10
click at [156, 143] on div "Pending" at bounding box center [181, 139] width 92 height 18
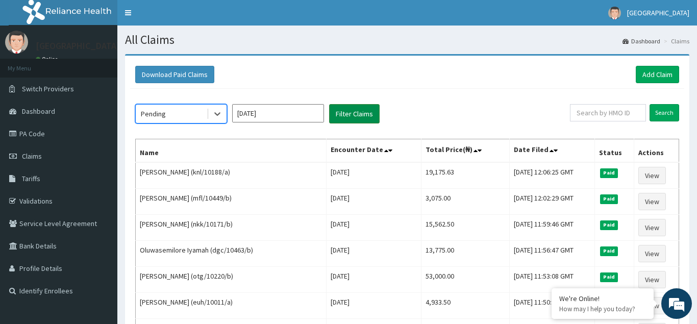
click at [350, 115] on button "Filter Claims" at bounding box center [354, 113] width 51 height 19
